Goal: Task Accomplishment & Management: Use online tool/utility

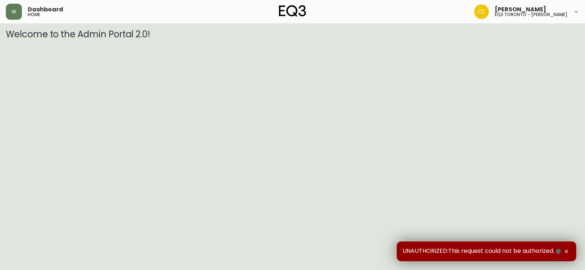
click at [21, 23] on div "Dashboard home [PERSON_NAME] eq3 toronto - [PERSON_NAME]" at bounding box center [292, 11] width 573 height 23
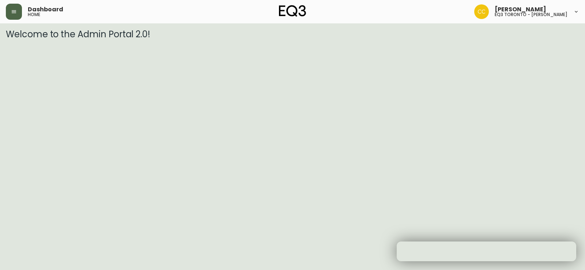
click at [19, 14] on button "button" at bounding box center [14, 12] width 16 height 16
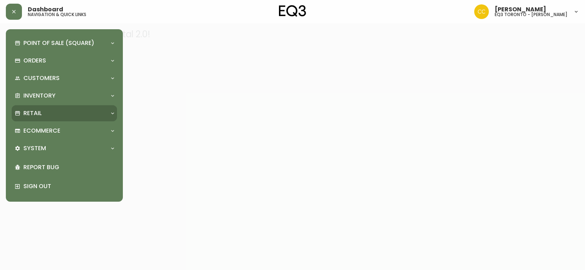
click at [49, 107] on div "Retail" at bounding box center [64, 113] width 105 height 16
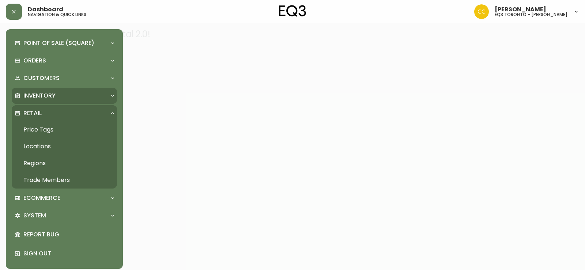
click at [52, 98] on p "Inventory" at bounding box center [39, 96] width 32 height 8
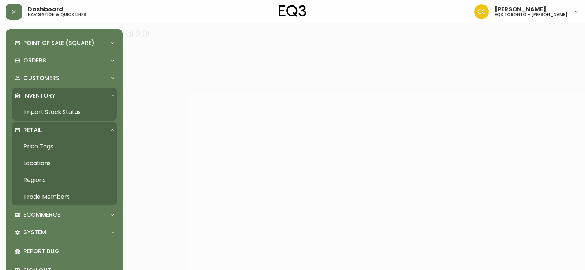
click at [53, 115] on link "Import Stock Status" at bounding box center [64, 112] width 105 height 17
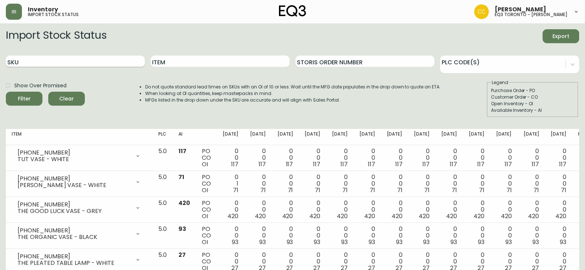
click at [86, 66] on input "SKU" at bounding box center [75, 62] width 139 height 12
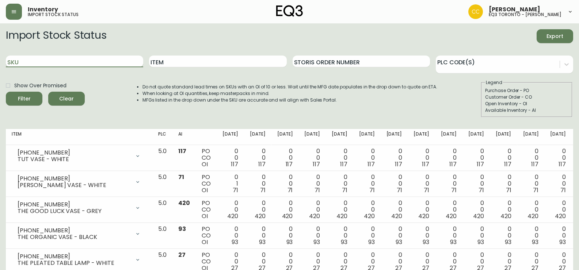
paste input "[PHONE_NUMBER]"
type input "[PHONE_NUMBER]"
click at [6, 92] on button "Filter" at bounding box center [24, 99] width 37 height 14
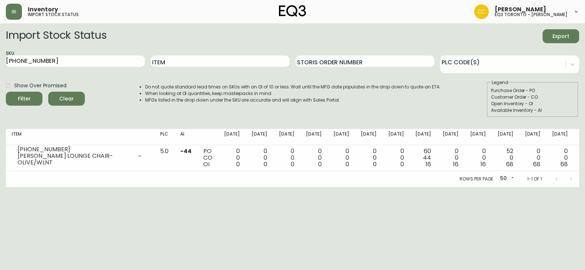
click at [526, 43] on div "Import Stock Status Export" at bounding box center [292, 36] width 573 height 14
click at [48, 187] on html "Inventory import stock status [PERSON_NAME] eq3 toronto - [PERSON_NAME] Import …" at bounding box center [292, 93] width 585 height 187
